Goal: Task Accomplishment & Management: Use online tool/utility

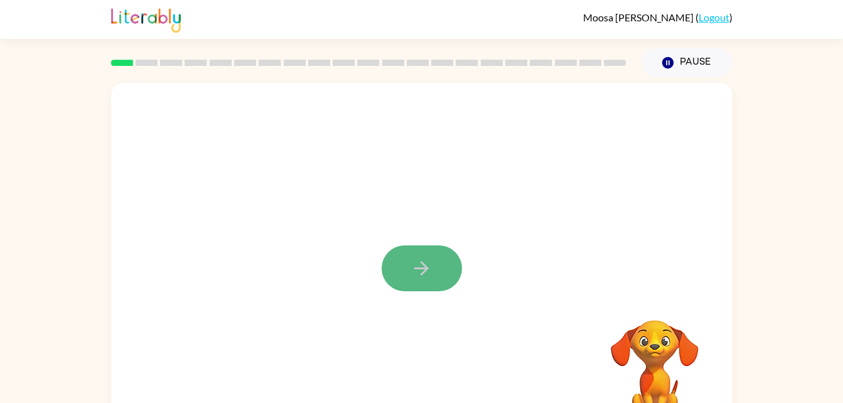
click at [421, 252] on button "button" at bounding box center [422, 268] width 80 height 46
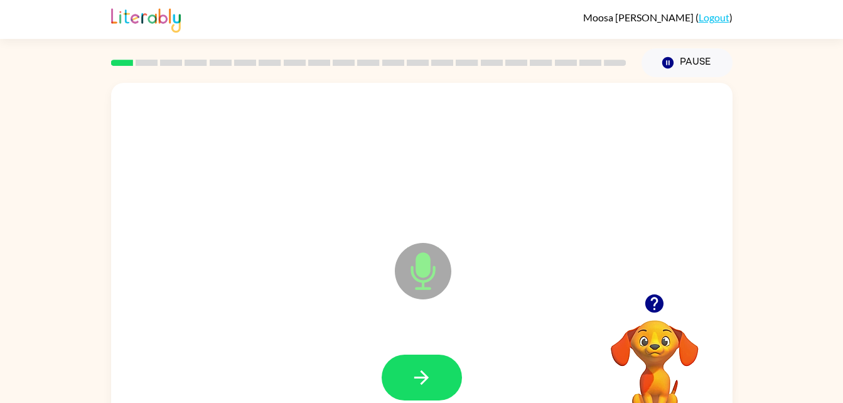
click at [684, 325] on video "Your browser must support playing .mp4 files to use Literably. Please try using…" at bounding box center [655, 364] width 126 height 126
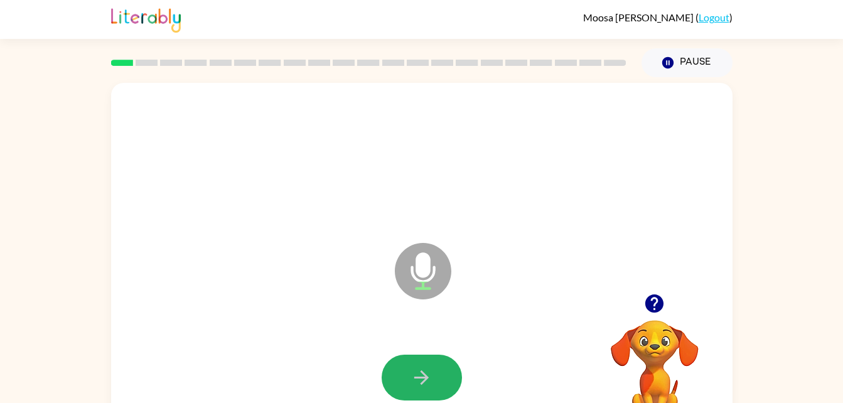
click at [428, 384] on icon "button" at bounding box center [421, 378] width 22 height 22
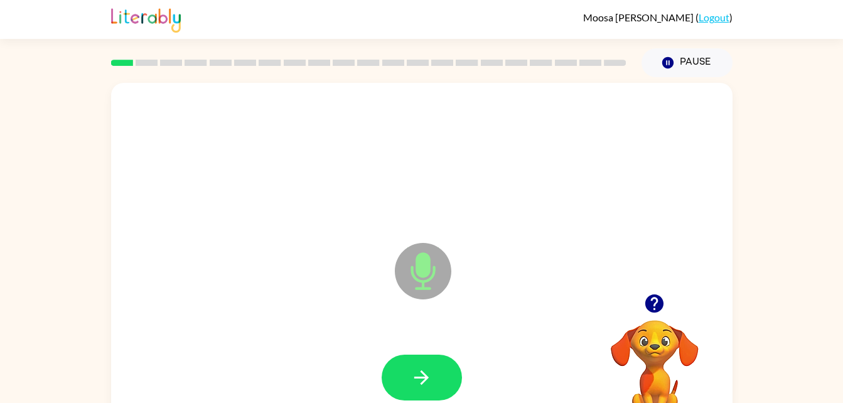
click at [694, 319] on div at bounding box center [655, 303] width 126 height 32
click at [664, 323] on video "Your browser must support playing .mp4 files to use Literably. Please try using…" at bounding box center [655, 364] width 126 height 126
click at [658, 292] on button "button" at bounding box center [654, 303] width 32 height 32
click at [654, 303] on video "Your browser must support playing .mp4 files to use Literably. Please try using…" at bounding box center [655, 364] width 126 height 126
click at [424, 363] on button "button" at bounding box center [422, 378] width 80 height 46
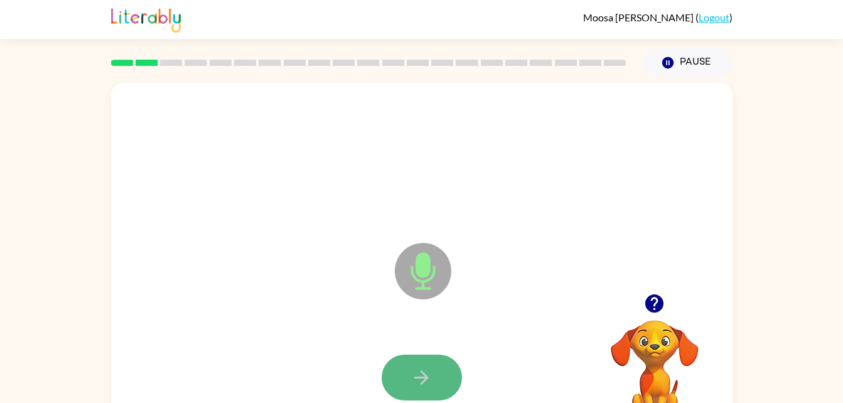
click at [423, 380] on icon "button" at bounding box center [421, 378] width 22 height 22
click at [416, 375] on icon "button" at bounding box center [421, 378] width 22 height 22
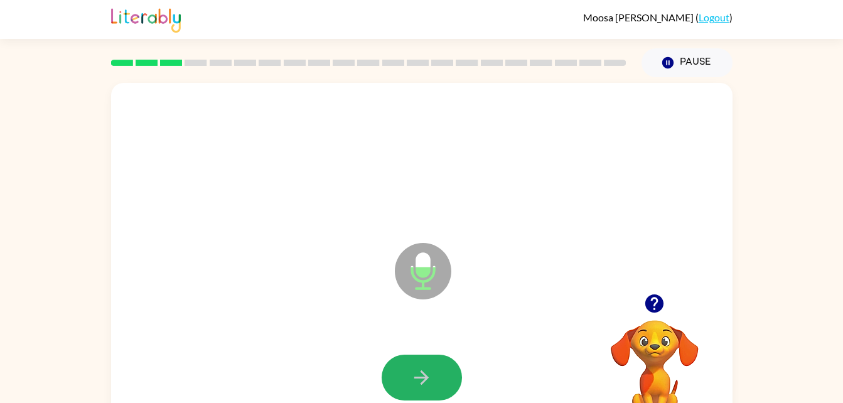
click at [441, 370] on button "button" at bounding box center [422, 378] width 80 height 46
drag, startPoint x: 389, startPoint y: 377, endPoint x: 390, endPoint y: 364, distance: 13.3
click at [390, 372] on button "button" at bounding box center [422, 378] width 80 height 46
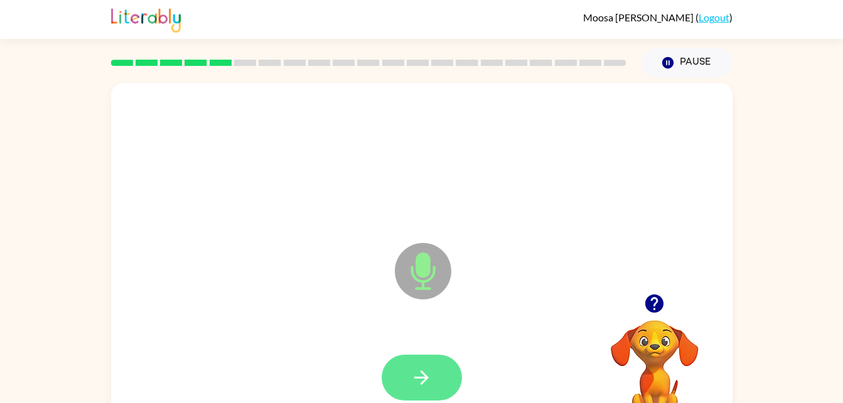
click at [417, 363] on button "button" at bounding box center [422, 378] width 80 height 46
click at [406, 355] on button "button" at bounding box center [422, 378] width 80 height 46
click at [407, 362] on button "button" at bounding box center [422, 378] width 80 height 46
click at [441, 373] on button "button" at bounding box center [422, 378] width 80 height 46
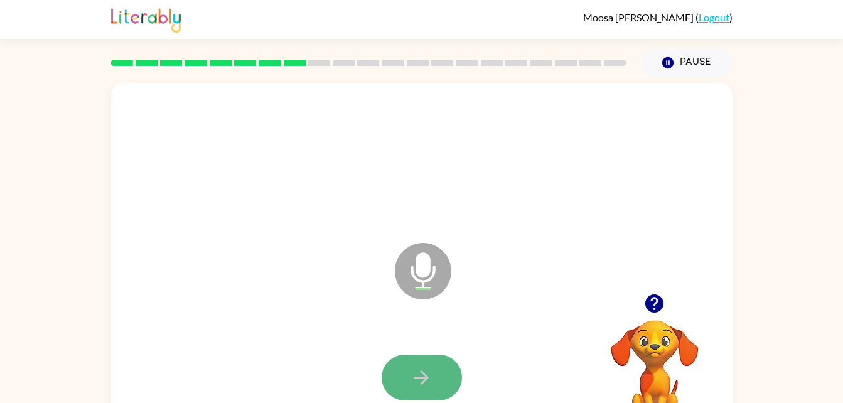
click at [415, 367] on icon "button" at bounding box center [421, 378] width 22 height 22
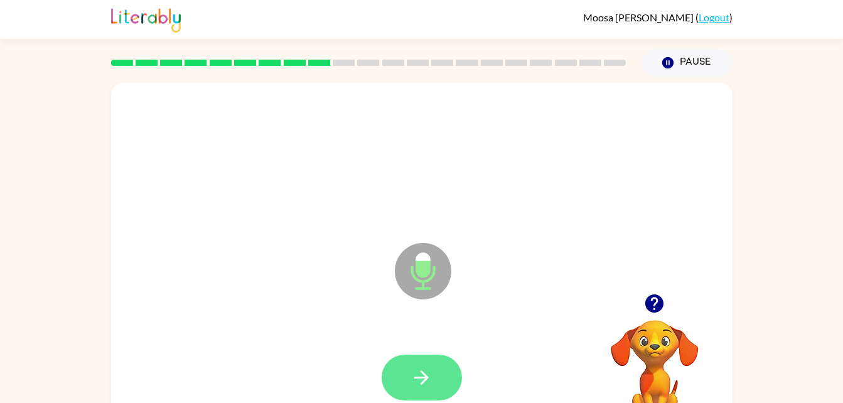
drag, startPoint x: 381, startPoint y: 392, endPoint x: 417, endPoint y: 375, distance: 39.9
click at [417, 375] on div at bounding box center [422, 377] width 596 height 103
click at [412, 373] on icon "button" at bounding box center [421, 378] width 22 height 22
click at [653, 303] on icon "button" at bounding box center [654, 303] width 18 height 18
drag, startPoint x: 400, startPoint y: 373, endPoint x: 411, endPoint y: 389, distance: 19.3
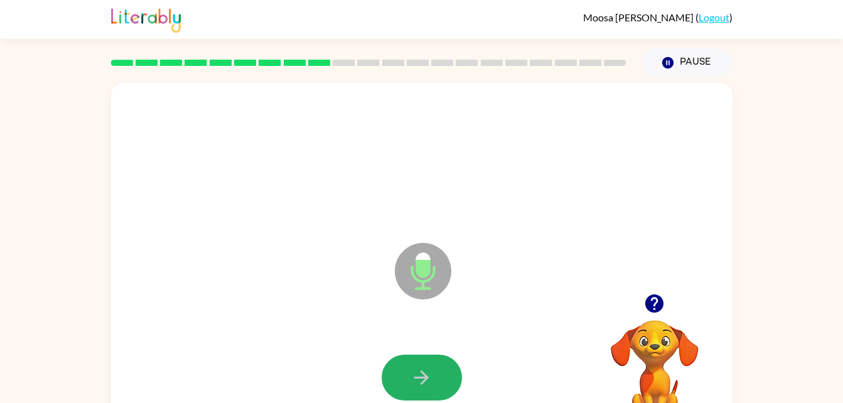
click at [411, 389] on button "button" at bounding box center [422, 378] width 80 height 46
click at [439, 366] on button "button" at bounding box center [422, 378] width 80 height 46
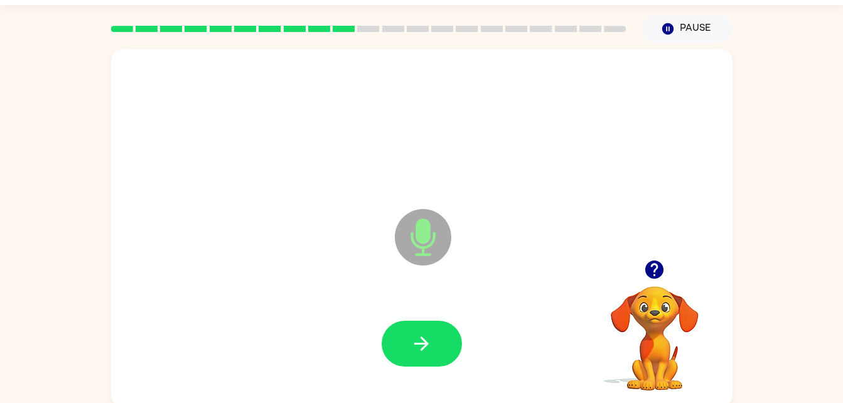
scroll to position [38, 0]
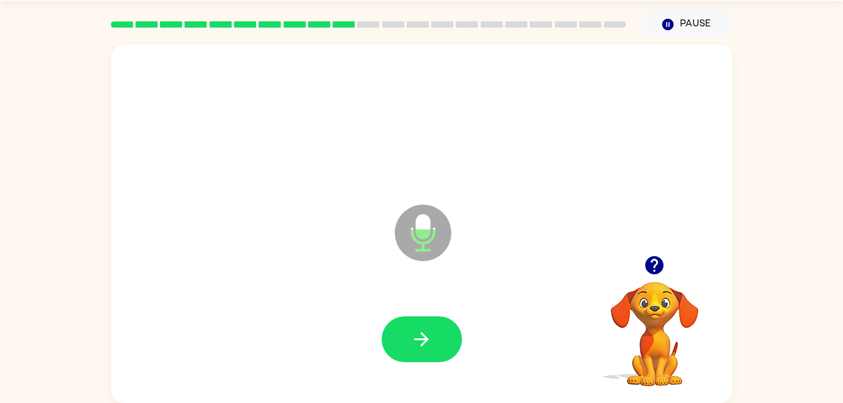
click at [419, 328] on icon "button" at bounding box center [421, 339] width 22 height 22
drag, startPoint x: 422, startPoint y: 341, endPoint x: 445, endPoint y: 339, distance: 23.3
click at [445, 339] on button "button" at bounding box center [422, 339] width 80 height 46
drag, startPoint x: 453, startPoint y: 320, endPoint x: 460, endPoint y: 306, distance: 16.3
click at [460, 306] on div at bounding box center [422, 339] width 596 height 103
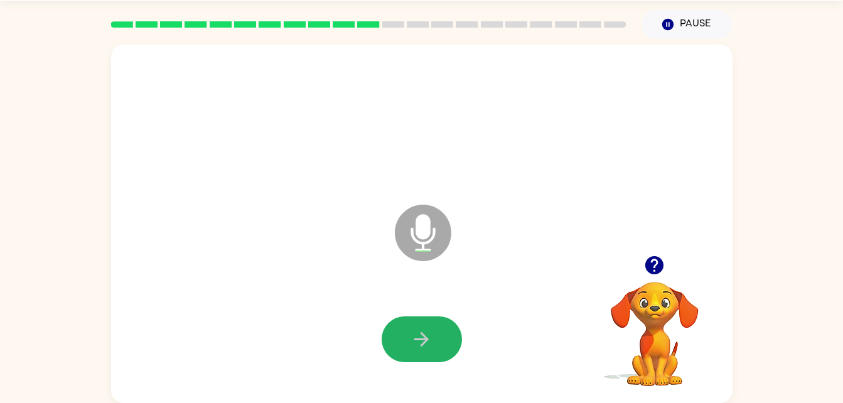
click at [441, 341] on button "button" at bounding box center [422, 339] width 80 height 46
click at [423, 343] on icon "button" at bounding box center [421, 339] width 14 height 14
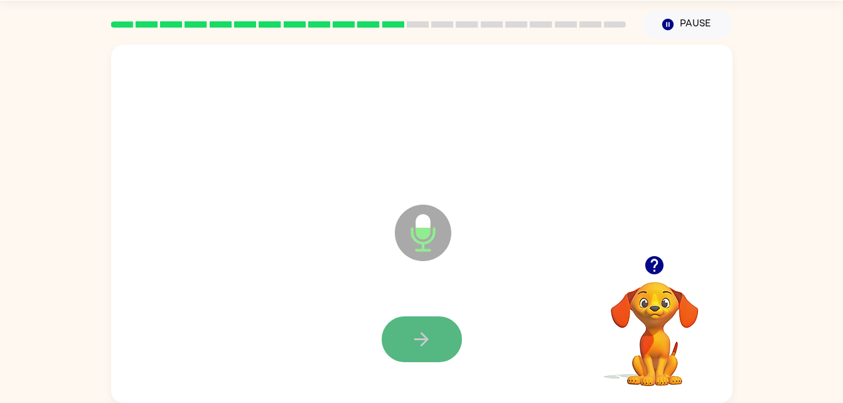
click at [421, 338] on icon "button" at bounding box center [421, 339] width 22 height 22
click at [421, 331] on icon "button" at bounding box center [421, 339] width 22 height 22
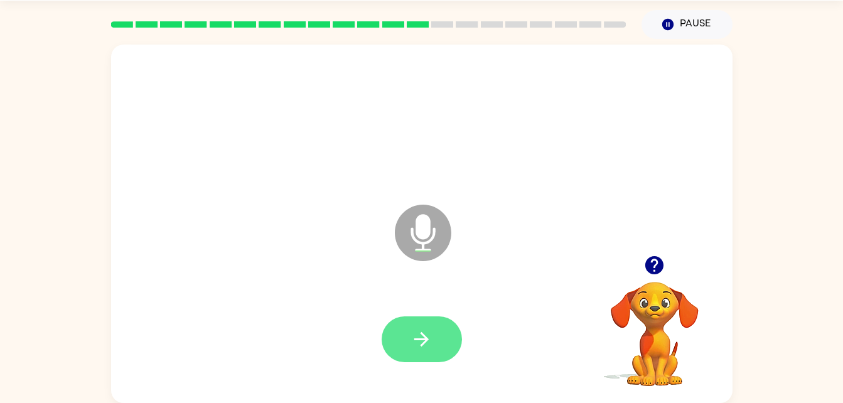
click at [446, 334] on button "button" at bounding box center [422, 339] width 80 height 46
click at [437, 319] on button "button" at bounding box center [422, 339] width 80 height 46
click at [440, 339] on button "button" at bounding box center [422, 339] width 80 height 46
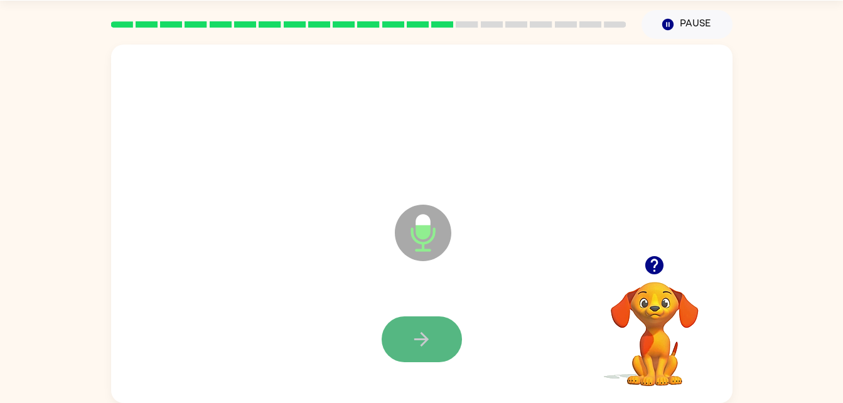
click at [410, 347] on button "button" at bounding box center [422, 339] width 80 height 46
click at [428, 337] on icon "button" at bounding box center [421, 339] width 22 height 22
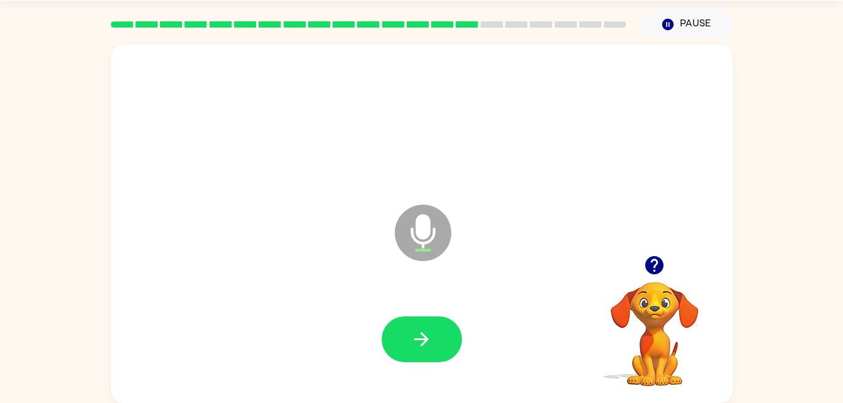
click at [419, 308] on div at bounding box center [422, 339] width 596 height 103
click at [414, 317] on button "button" at bounding box center [422, 339] width 80 height 46
click at [444, 328] on button "button" at bounding box center [422, 339] width 80 height 46
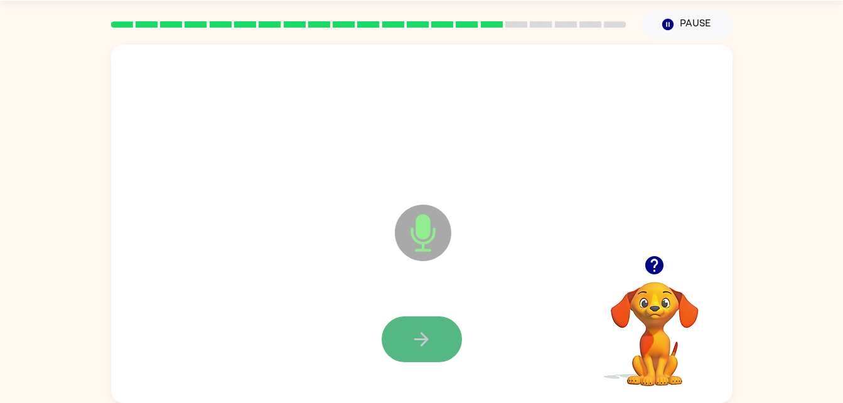
click at [421, 334] on icon "button" at bounding box center [421, 339] width 14 height 14
click at [422, 352] on button "button" at bounding box center [422, 339] width 80 height 46
click at [414, 348] on icon "button" at bounding box center [421, 339] width 22 height 22
click at [443, 323] on button "button" at bounding box center [422, 339] width 80 height 46
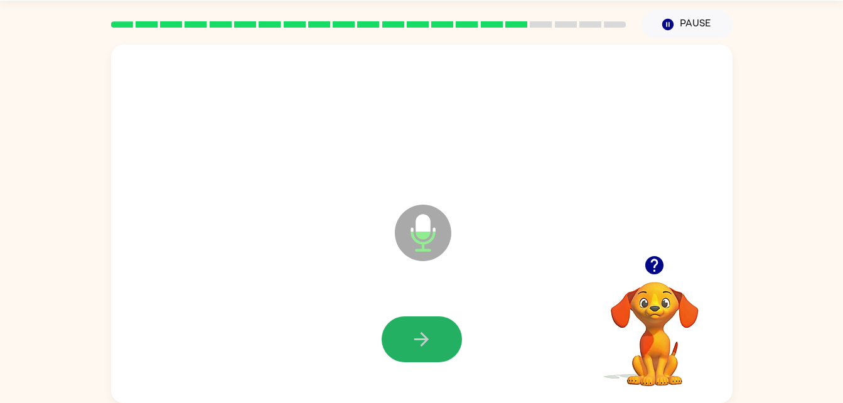
drag, startPoint x: 420, startPoint y: 319, endPoint x: 441, endPoint y: 309, distance: 23.9
click at [429, 316] on button "button" at bounding box center [422, 339] width 80 height 46
click at [438, 319] on button "button" at bounding box center [422, 339] width 80 height 46
click at [427, 326] on button "button" at bounding box center [422, 339] width 80 height 46
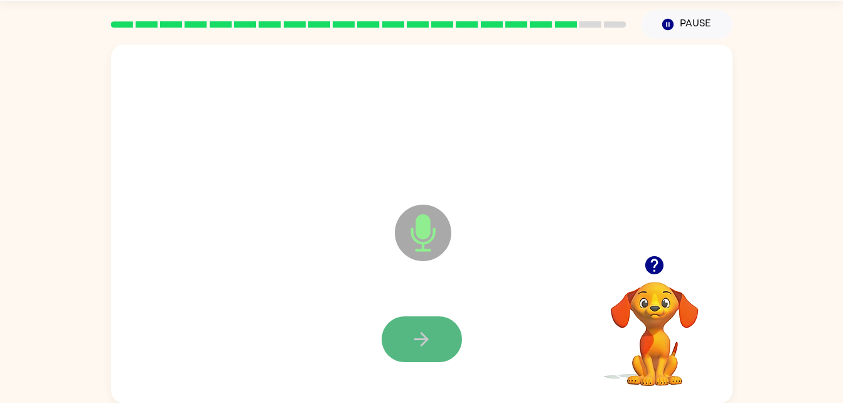
click at [448, 348] on button "button" at bounding box center [422, 339] width 80 height 46
click at [437, 323] on button "button" at bounding box center [422, 339] width 80 height 46
click at [434, 335] on button "button" at bounding box center [422, 339] width 80 height 46
click at [418, 342] on icon "button" at bounding box center [421, 339] width 22 height 22
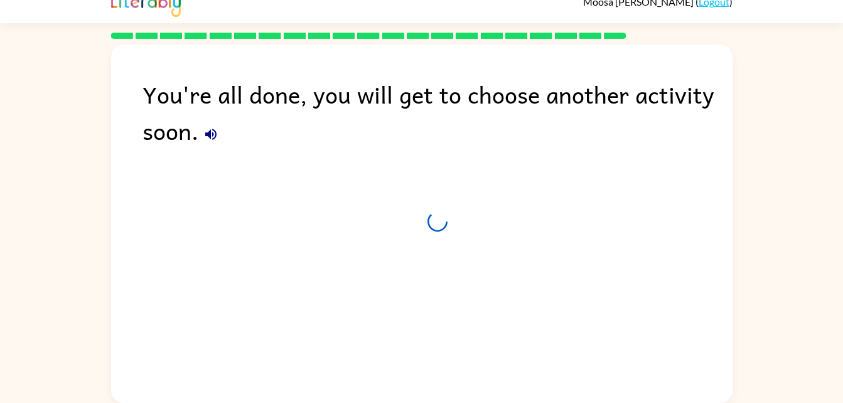
scroll to position [16, 0]
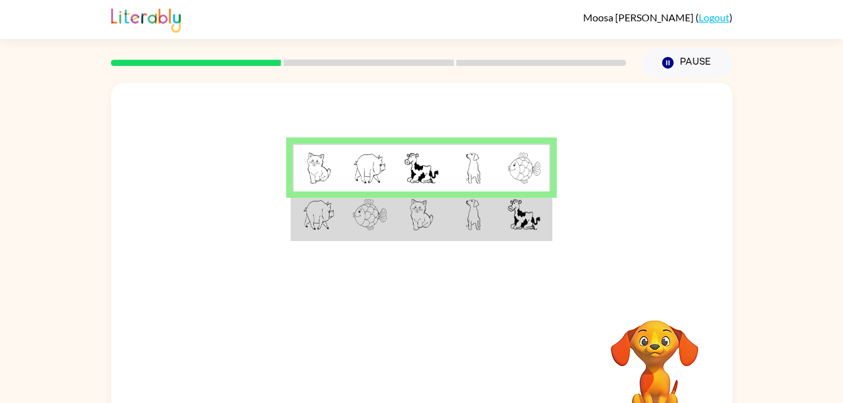
click at [402, 59] on div at bounding box center [369, 63] width 530 height 44
drag, startPoint x: 377, startPoint y: 194, endPoint x: 383, endPoint y: 191, distance: 7.3
click at [378, 194] on td at bounding box center [369, 215] width 51 height 48
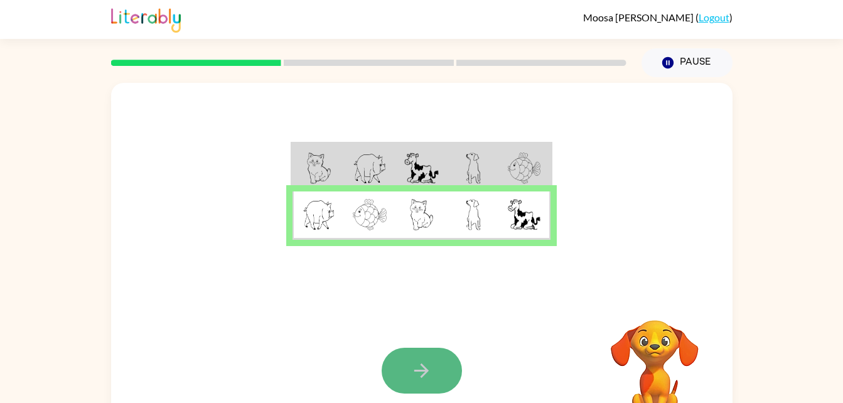
click at [409, 368] on button "button" at bounding box center [422, 371] width 80 height 46
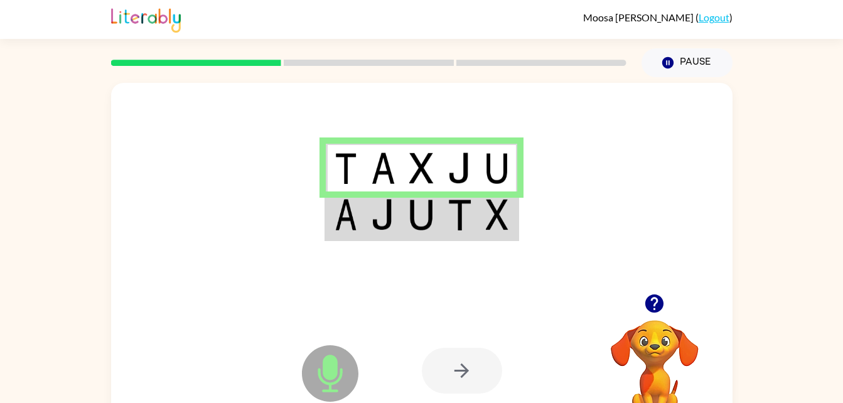
click at [380, 217] on img at bounding box center [383, 214] width 24 height 31
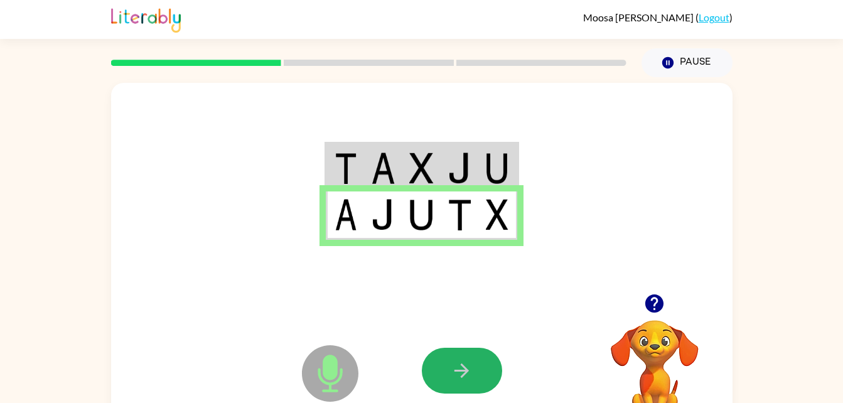
drag, startPoint x: 446, startPoint y: 368, endPoint x: 444, endPoint y: 362, distance: 6.6
click at [446, 364] on button "button" at bounding box center [462, 371] width 80 height 46
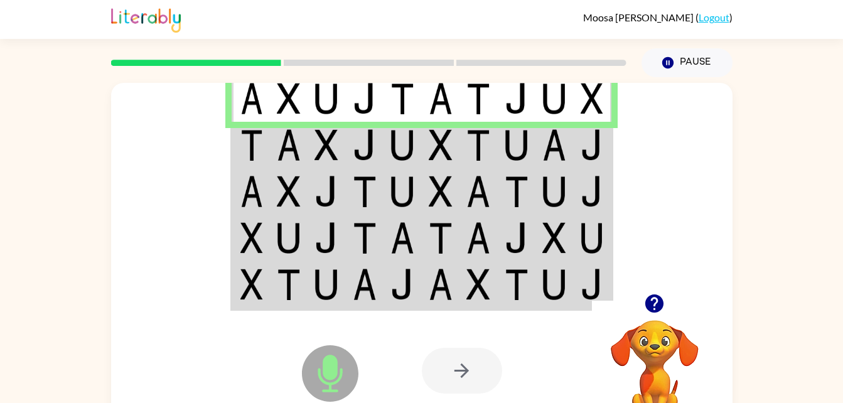
click at [270, 134] on td at bounding box center [289, 145] width 38 height 46
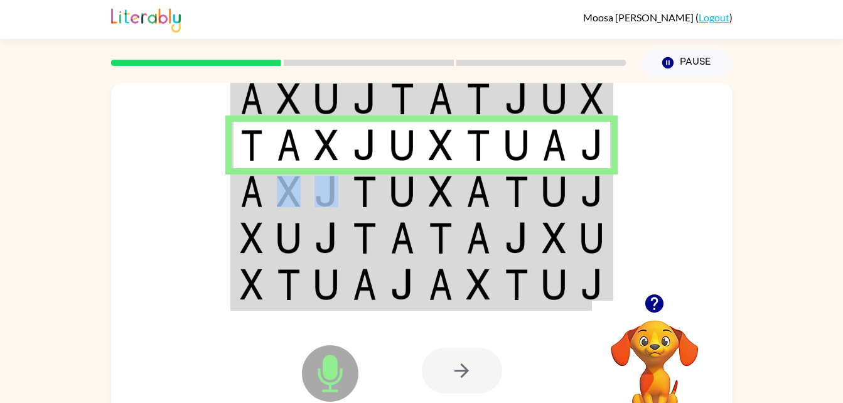
click at [306, 174] on tr at bounding box center [422, 191] width 380 height 46
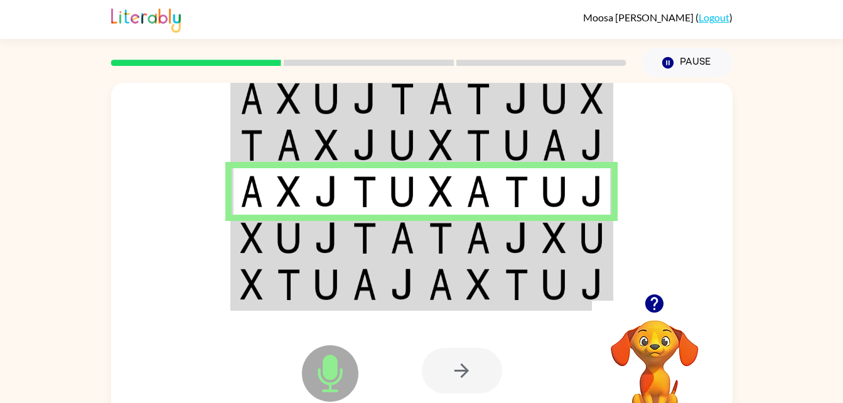
click at [232, 230] on td at bounding box center [251, 238] width 38 height 46
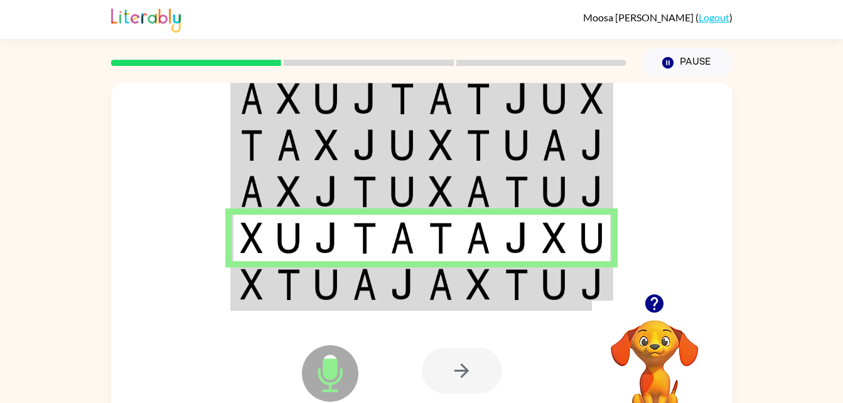
click at [287, 281] on img at bounding box center [289, 284] width 24 height 31
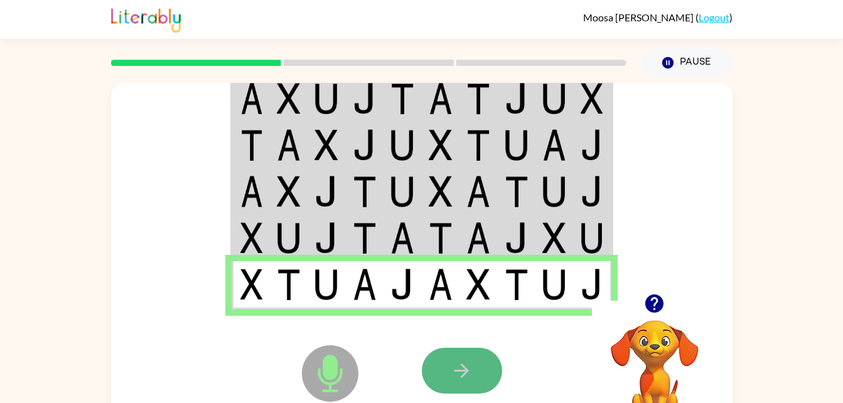
click at [451, 370] on icon "button" at bounding box center [462, 371] width 22 height 22
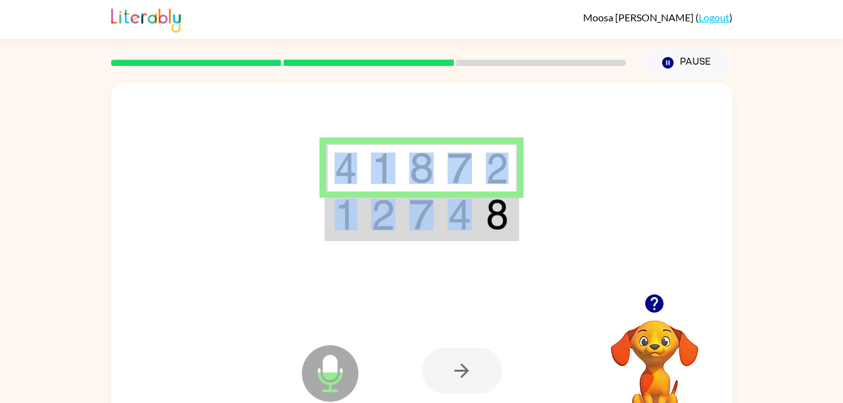
drag, startPoint x: 458, startPoint y: 245, endPoint x: 462, endPoint y: 238, distance: 7.9
click at [462, 238] on div at bounding box center [421, 188] width 621 height 211
drag, startPoint x: 462, startPoint y: 238, endPoint x: 422, endPoint y: 218, distance: 44.3
click at [422, 218] on img at bounding box center [421, 214] width 24 height 31
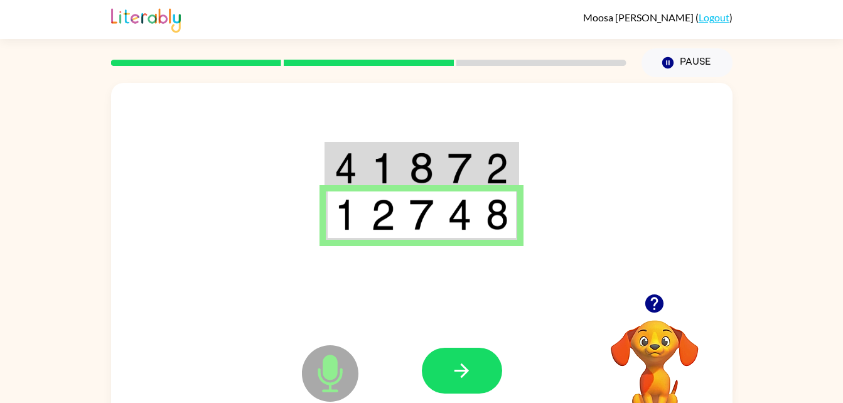
click at [448, 346] on icon "Microphone The Microphone is here when it is your turn to talk" at bounding box center [393, 389] width 188 height 94
click at [456, 368] on icon "button" at bounding box center [462, 371] width 22 height 22
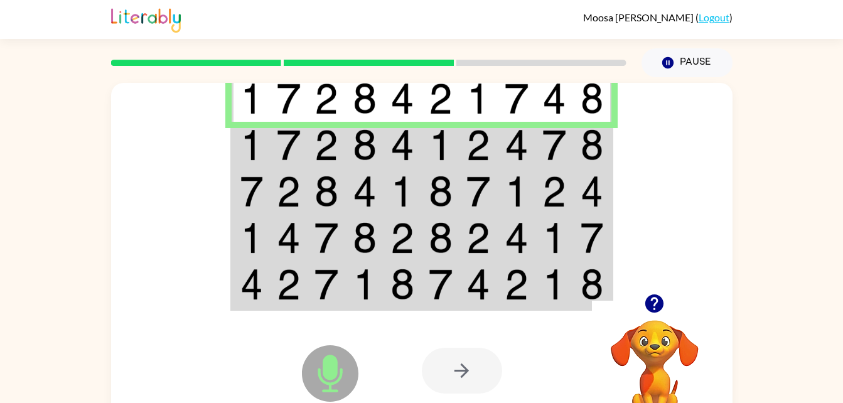
drag, startPoint x: 530, startPoint y: 142, endPoint x: 521, endPoint y: 146, distance: 10.1
click at [530, 144] on td at bounding box center [517, 145] width 38 height 46
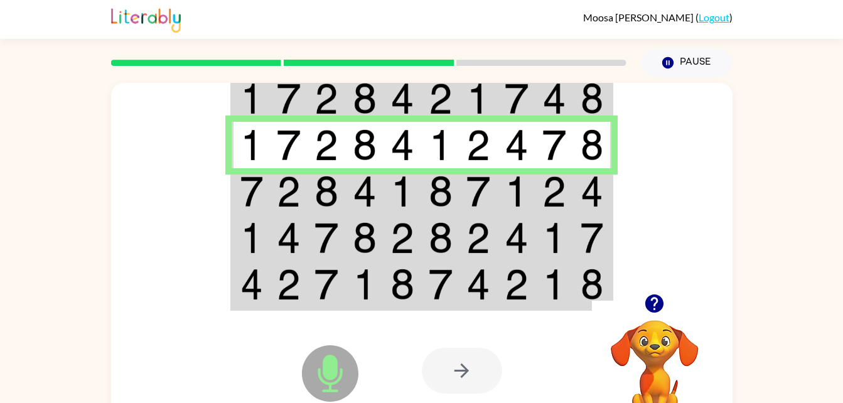
click at [431, 183] on img at bounding box center [441, 191] width 24 height 31
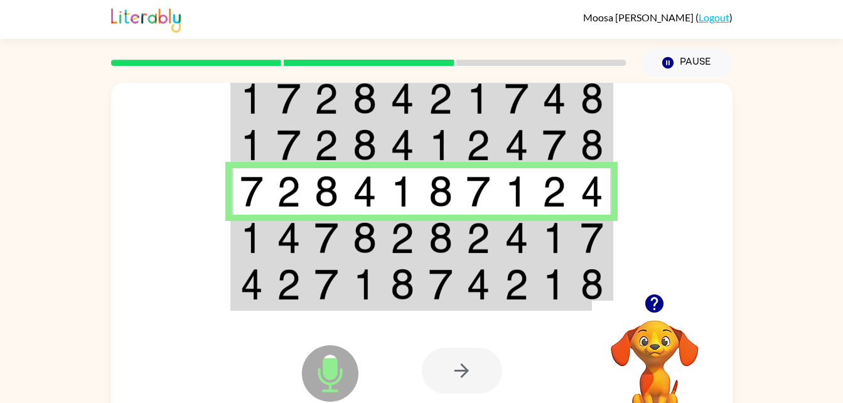
drag, startPoint x: 543, startPoint y: 242, endPoint x: 493, endPoint y: 235, distance: 50.8
click at [542, 241] on img at bounding box center [554, 237] width 24 height 31
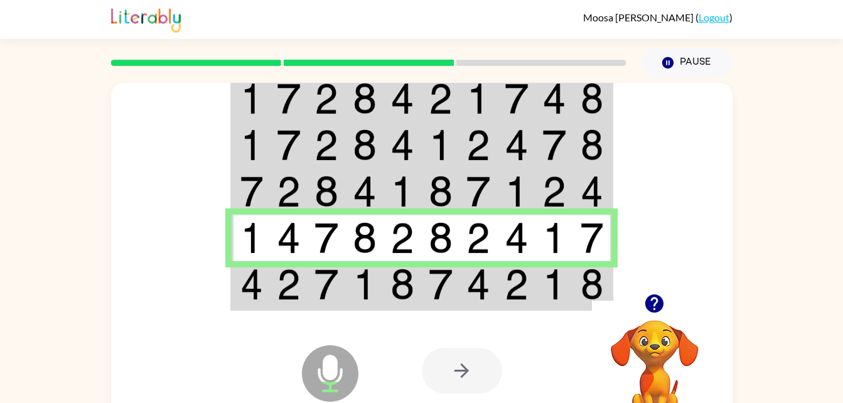
click at [361, 277] on img at bounding box center [365, 284] width 24 height 31
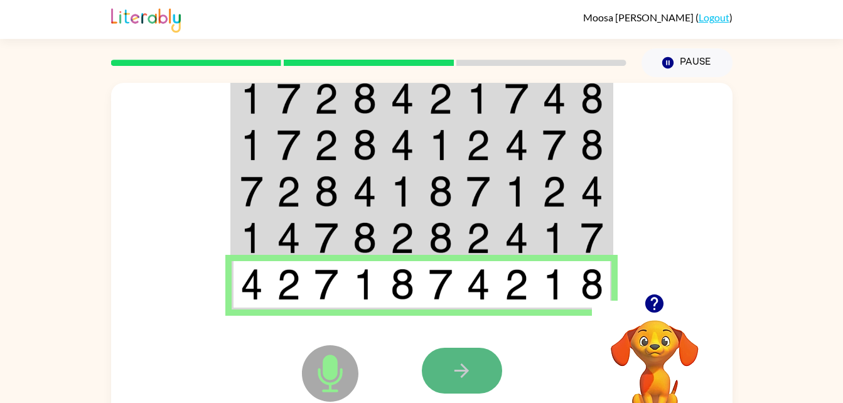
click at [433, 372] on button "button" at bounding box center [462, 371] width 80 height 46
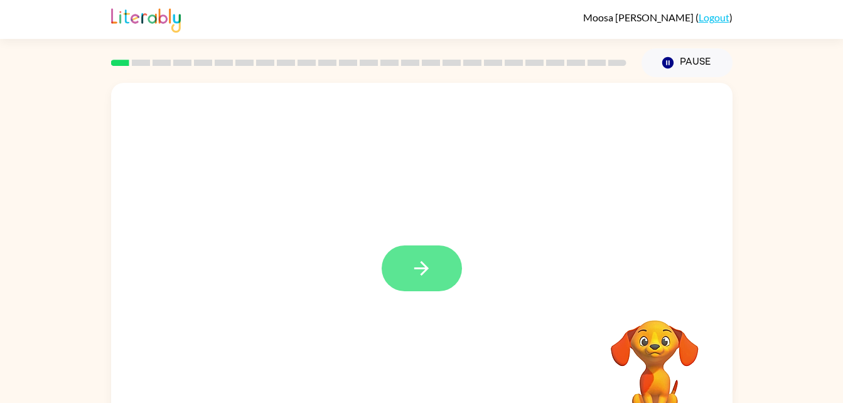
click at [427, 290] on button "button" at bounding box center [422, 268] width 80 height 46
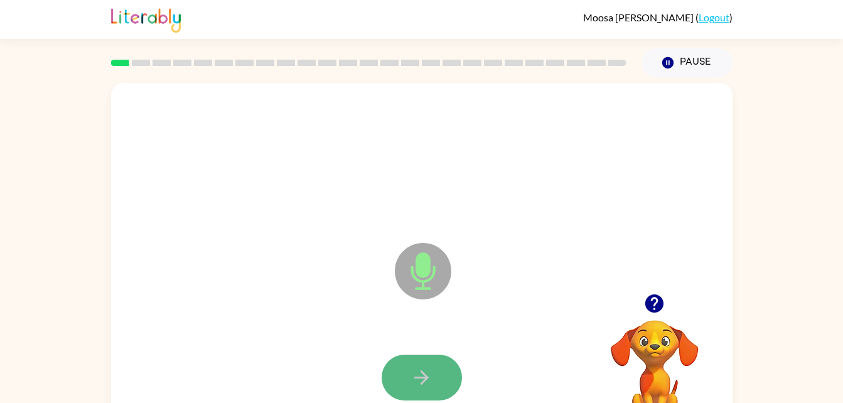
click at [422, 377] on icon "button" at bounding box center [421, 377] width 14 height 14
click at [427, 361] on button "button" at bounding box center [422, 378] width 80 height 46
click at [415, 363] on button "button" at bounding box center [422, 378] width 80 height 46
drag, startPoint x: 427, startPoint y: 374, endPoint x: 434, endPoint y: 369, distance: 8.5
click at [434, 369] on button "button" at bounding box center [422, 378] width 80 height 46
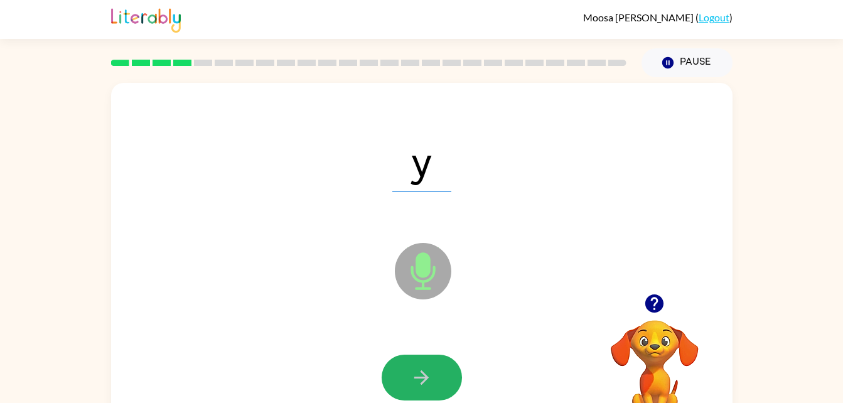
click at [421, 375] on icon "button" at bounding box center [421, 378] width 22 height 22
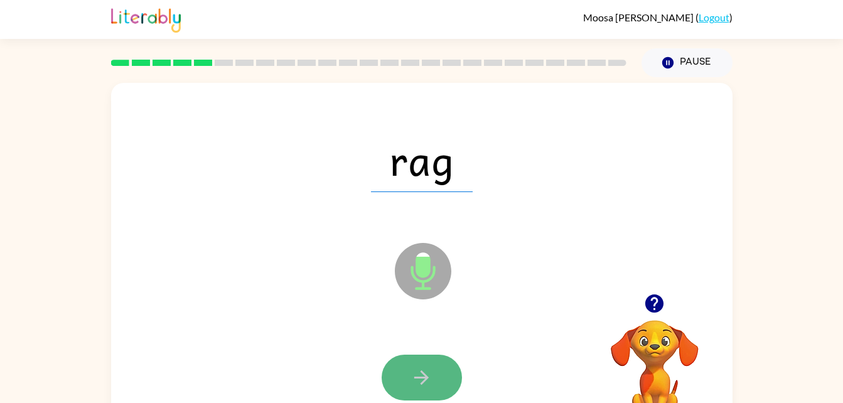
click at [442, 373] on button "button" at bounding box center [422, 378] width 80 height 46
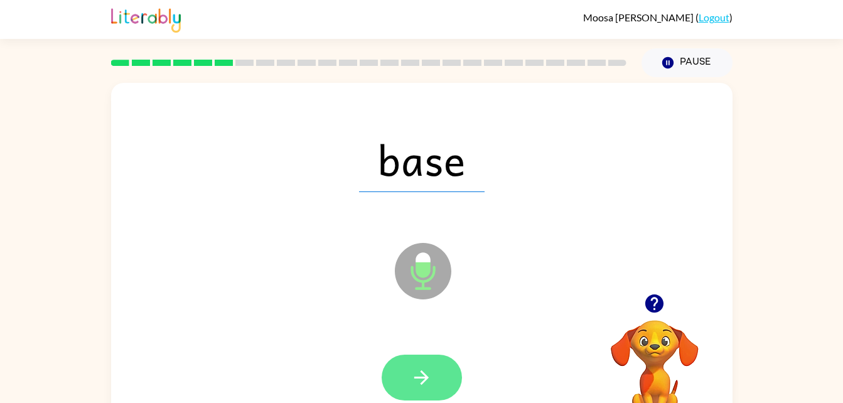
click at [436, 375] on button "button" at bounding box center [422, 378] width 80 height 46
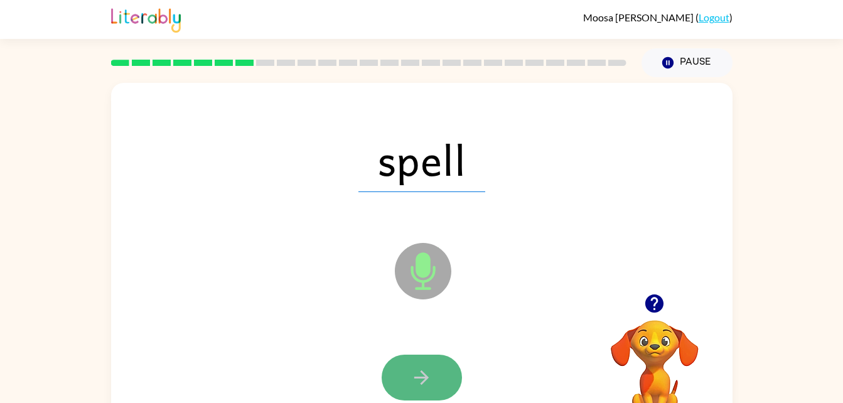
click at [412, 365] on button "button" at bounding box center [422, 378] width 80 height 46
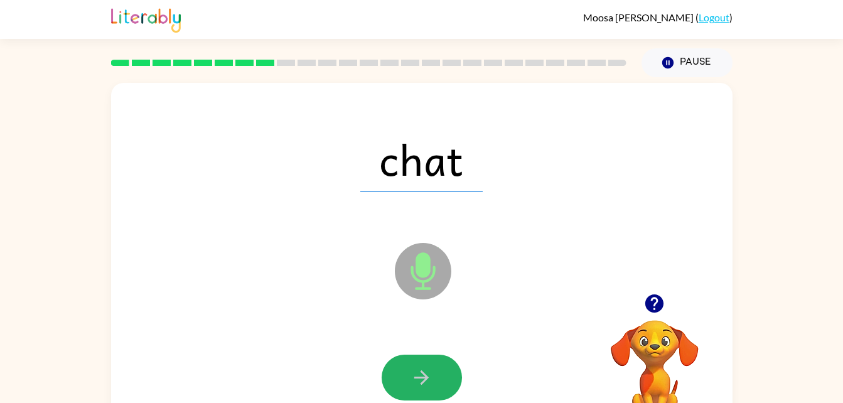
click at [424, 375] on icon "button" at bounding box center [421, 378] width 22 height 22
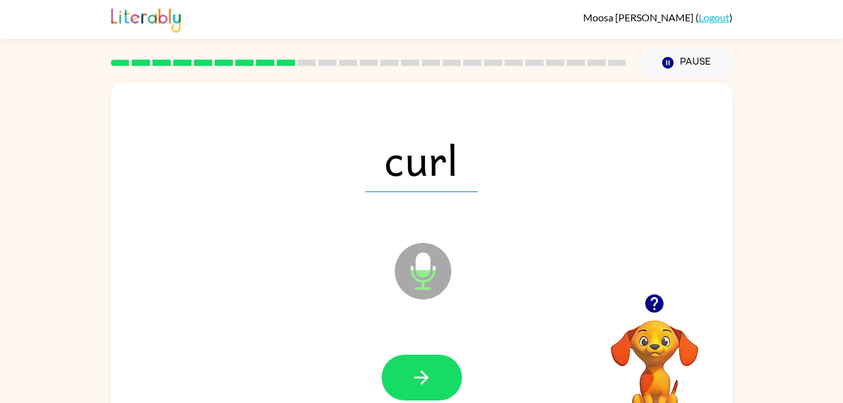
click at [386, 358] on div at bounding box center [422, 378] width 80 height 46
drag, startPoint x: 400, startPoint y: 369, endPoint x: 402, endPoint y: 357, distance: 12.2
click at [403, 362] on button "button" at bounding box center [422, 378] width 80 height 46
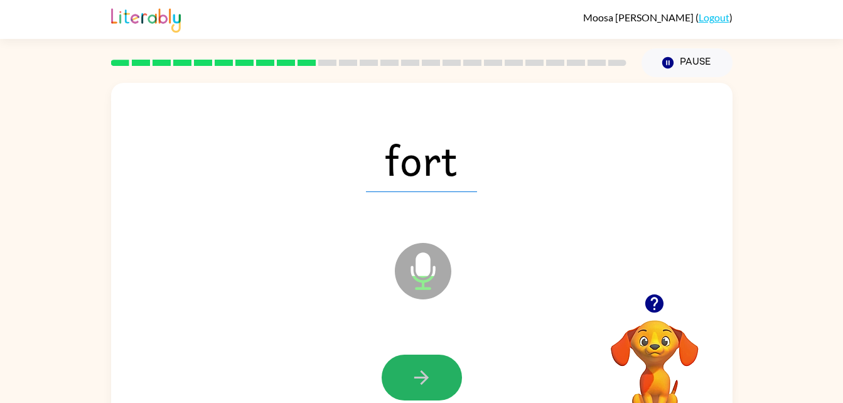
click at [410, 370] on button "button" at bounding box center [422, 378] width 80 height 46
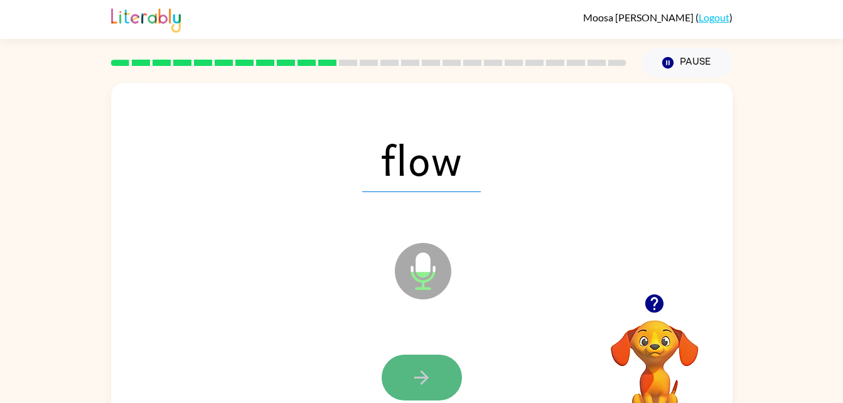
click at [435, 365] on button "button" at bounding box center [422, 378] width 80 height 46
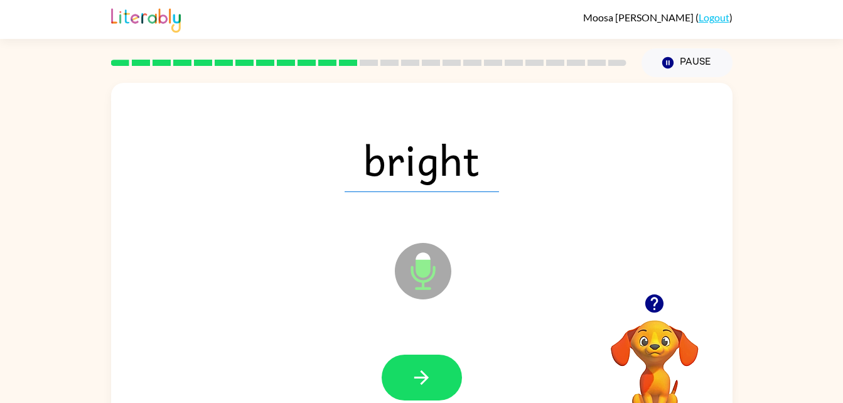
click at [427, 353] on div at bounding box center [422, 377] width 596 height 103
click at [405, 369] on button "button" at bounding box center [422, 378] width 80 height 46
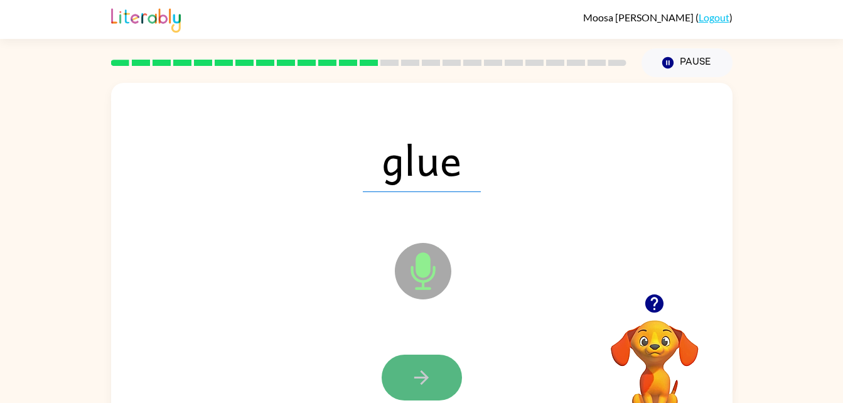
click at [415, 367] on icon "button" at bounding box center [421, 378] width 22 height 22
click at [417, 370] on icon "button" at bounding box center [421, 378] width 22 height 22
click at [408, 362] on button "button" at bounding box center [422, 378] width 80 height 46
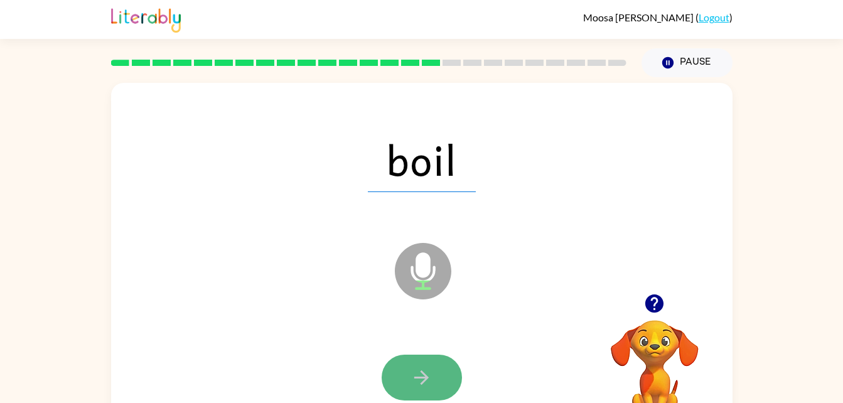
click at [405, 379] on button "button" at bounding box center [422, 378] width 80 height 46
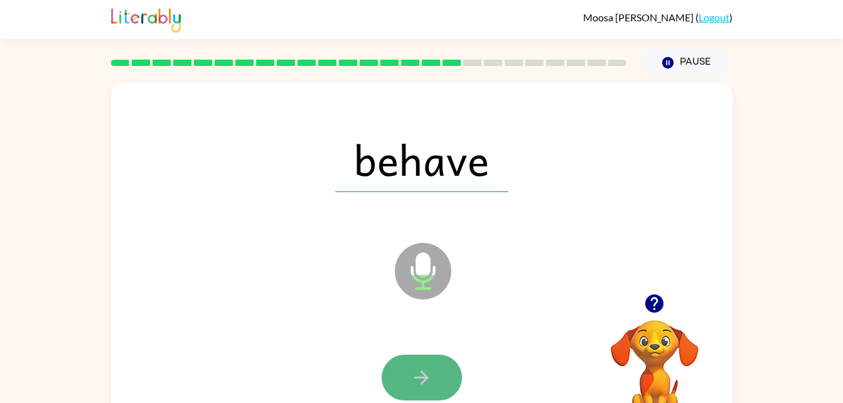
click at [414, 355] on button "button" at bounding box center [422, 378] width 80 height 46
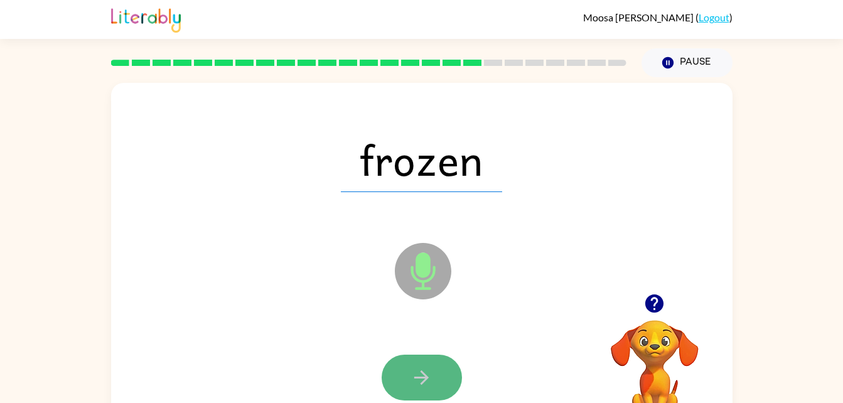
click at [409, 358] on button "button" at bounding box center [422, 378] width 80 height 46
click at [401, 373] on button "button" at bounding box center [422, 378] width 80 height 46
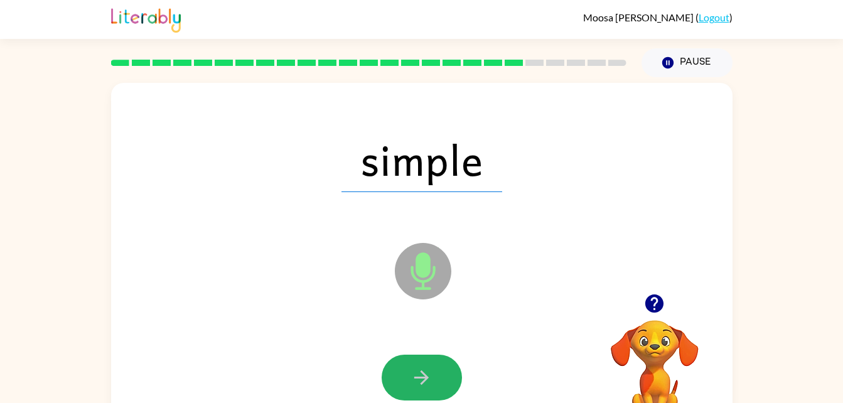
drag, startPoint x: 394, startPoint y: 365, endPoint x: 394, endPoint y: 352, distance: 12.6
click at [395, 363] on button "button" at bounding box center [422, 378] width 80 height 46
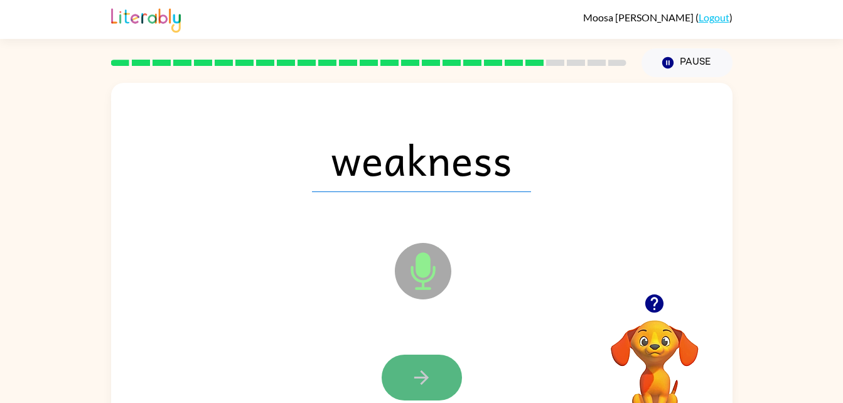
click at [419, 370] on icon "button" at bounding box center [421, 378] width 22 height 22
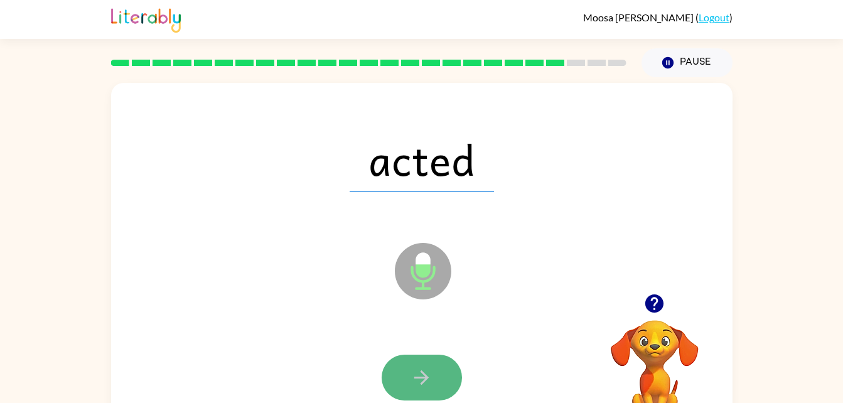
click at [407, 363] on button "button" at bounding box center [422, 378] width 80 height 46
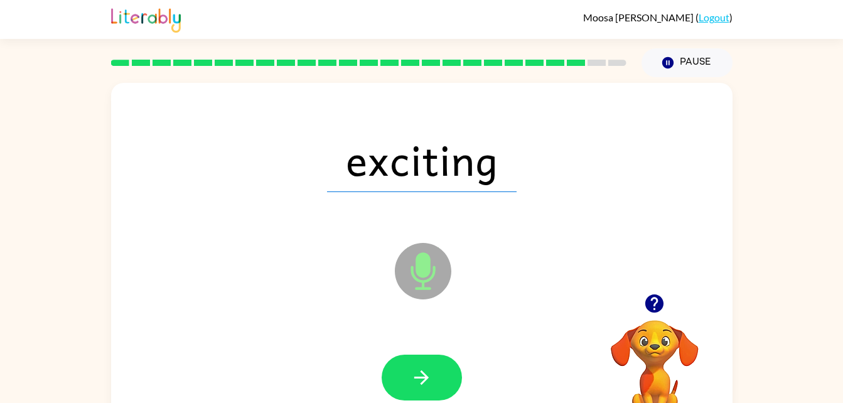
click at [392, 357] on div at bounding box center [422, 378] width 80 height 46
click at [411, 372] on icon "button" at bounding box center [421, 378] width 22 height 22
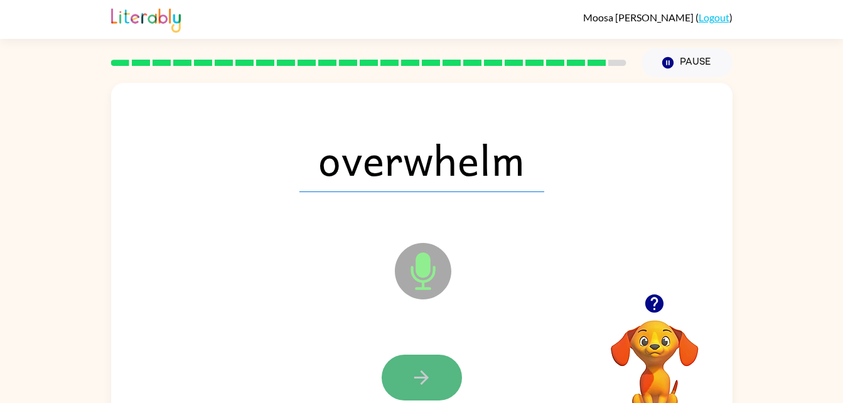
click at [414, 383] on icon "button" at bounding box center [421, 378] width 22 height 22
